Goal: Communication & Community: Answer question/provide support

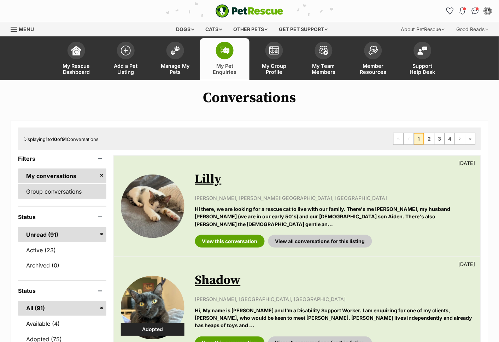
click at [54, 192] on link "Group conversations" at bounding box center [62, 191] width 88 height 15
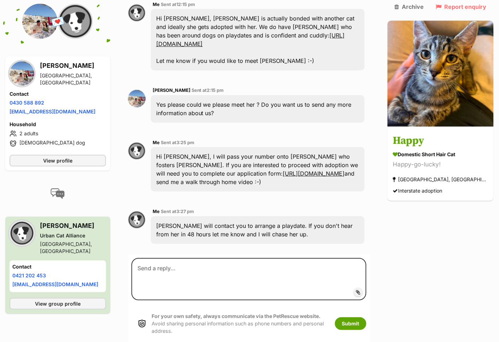
scroll to position [339, 0]
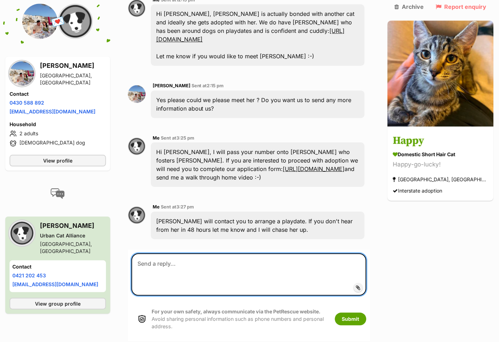
click at [217, 254] on textarea at bounding box center [249, 275] width 235 height 42
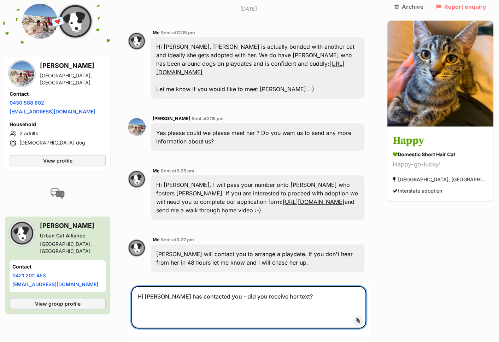
scroll to position [306, 0]
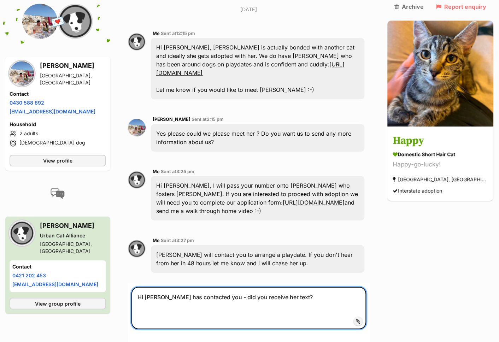
type textarea "Hi [PERSON_NAME] has contacted you - did you receive her text?"
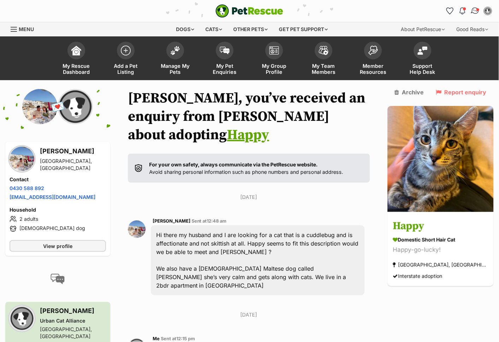
click at [473, 10] on img "Conversations" at bounding box center [476, 10] width 10 height 9
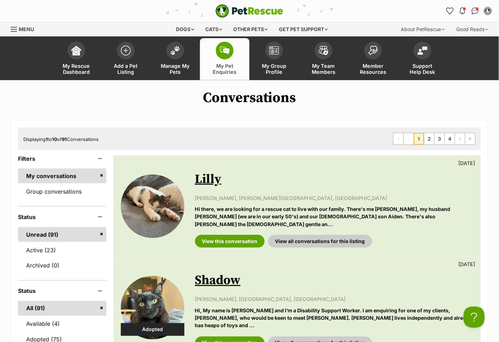
click at [58, 175] on link "My conversations" at bounding box center [62, 176] width 88 height 15
click at [58, 194] on link "Group conversations" at bounding box center [62, 191] width 88 height 15
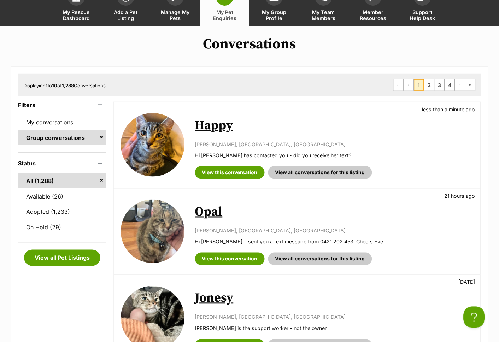
scroll to position [58, 0]
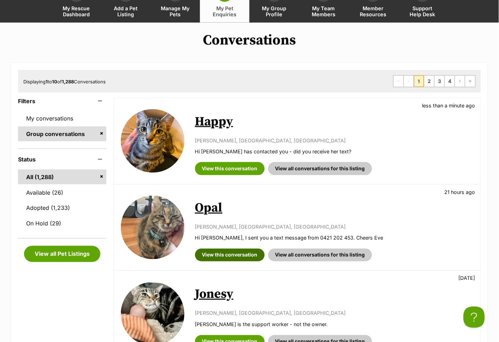
click at [213, 256] on link "View this conversation" at bounding box center [230, 255] width 70 height 13
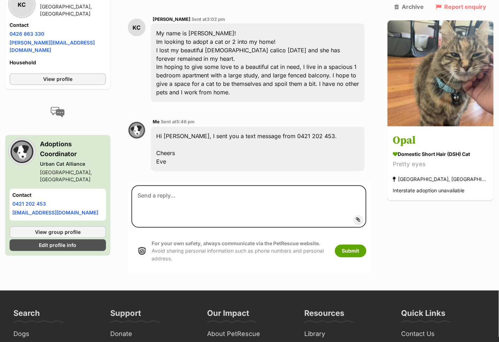
scroll to position [206, 0]
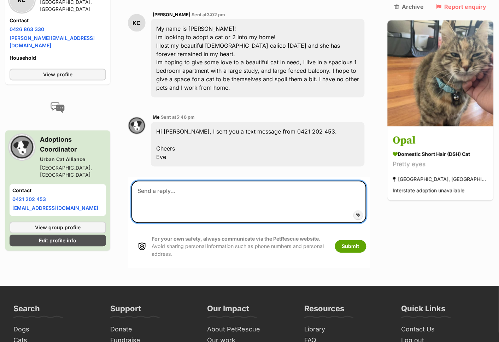
click at [174, 181] on textarea at bounding box center [249, 202] width 235 height 42
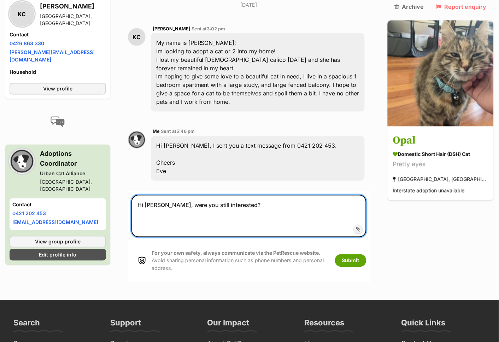
scroll to position [192, 0]
type textarea "Hi [PERSON_NAME], were you still interested?"
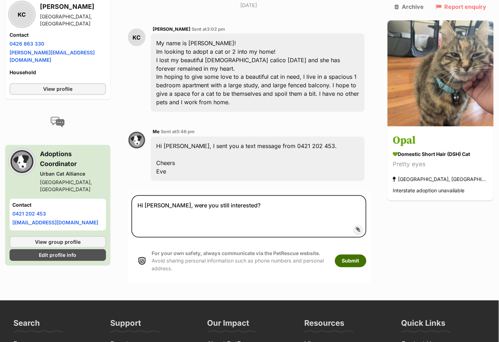
click at [359, 255] on button "Submit" at bounding box center [350, 261] width 31 height 13
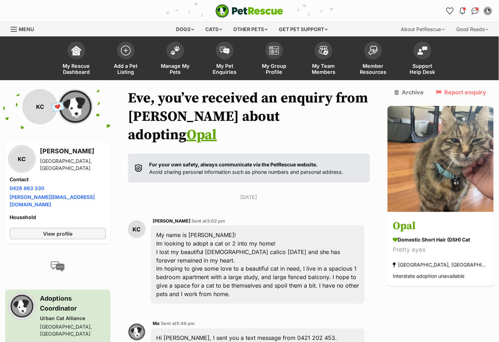
click at [389, 296] on div "Back to all conversations 💌 Conversation participant details KC KC Katherine Ch…" at bounding box center [249, 315] width 499 height 453
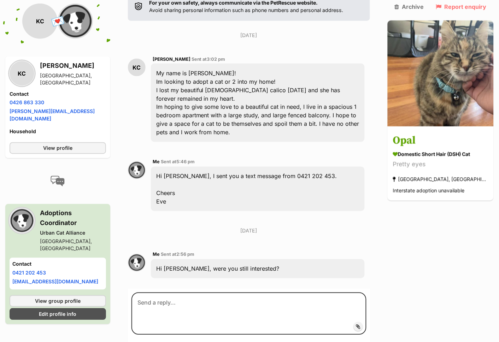
scroll to position [134, 0]
